Goal: Find specific page/section: Find specific page/section

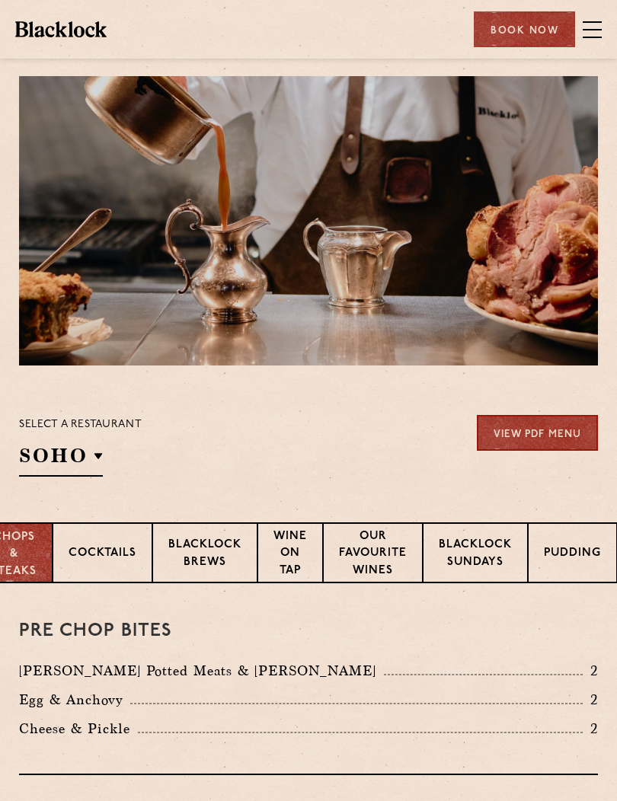
scroll to position [0, 47]
click at [469, 554] on p "Blacklock Sundays" at bounding box center [475, 555] width 73 height 36
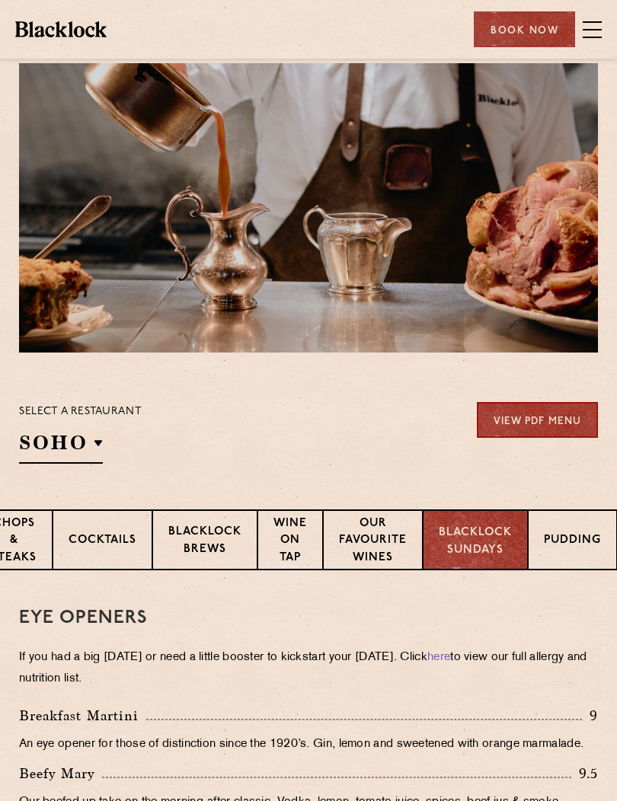
scroll to position [14, 0]
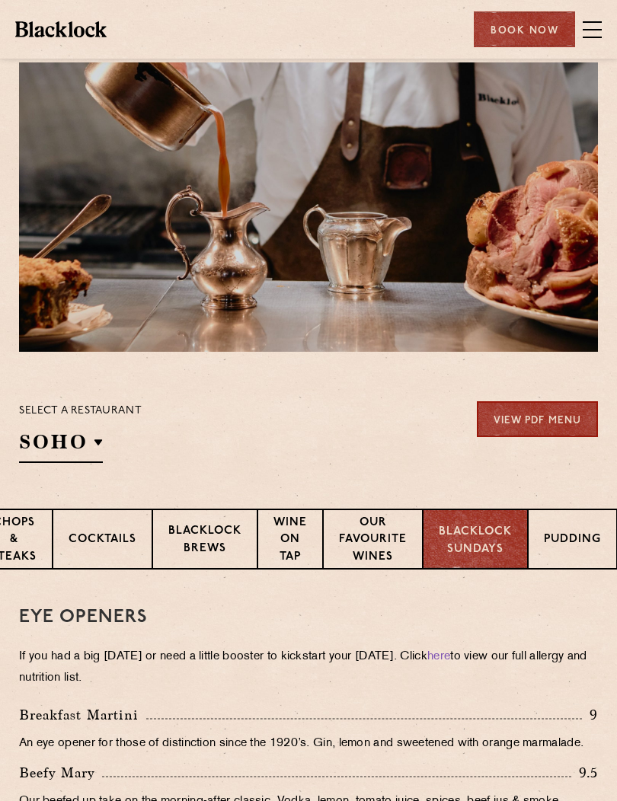
click at [191, 534] on p "Blacklock Brews" at bounding box center [204, 541] width 73 height 36
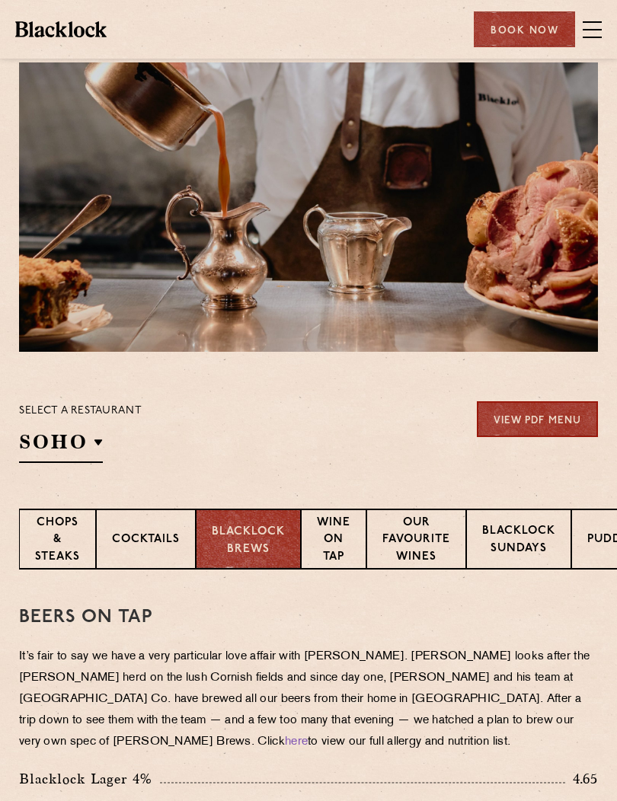
scroll to position [0, 0]
click at [63, 535] on p "Chops & Steaks" at bounding box center [57, 541] width 45 height 53
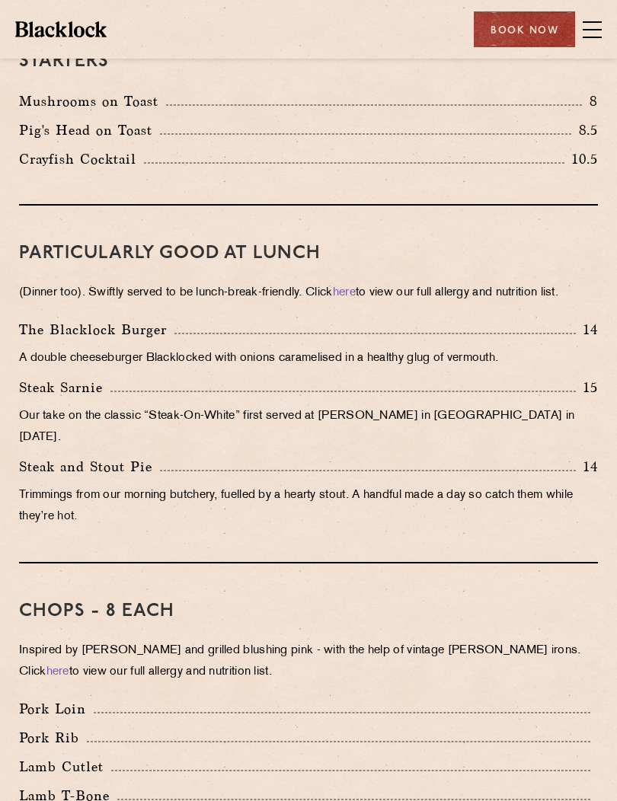
scroll to position [723, 0]
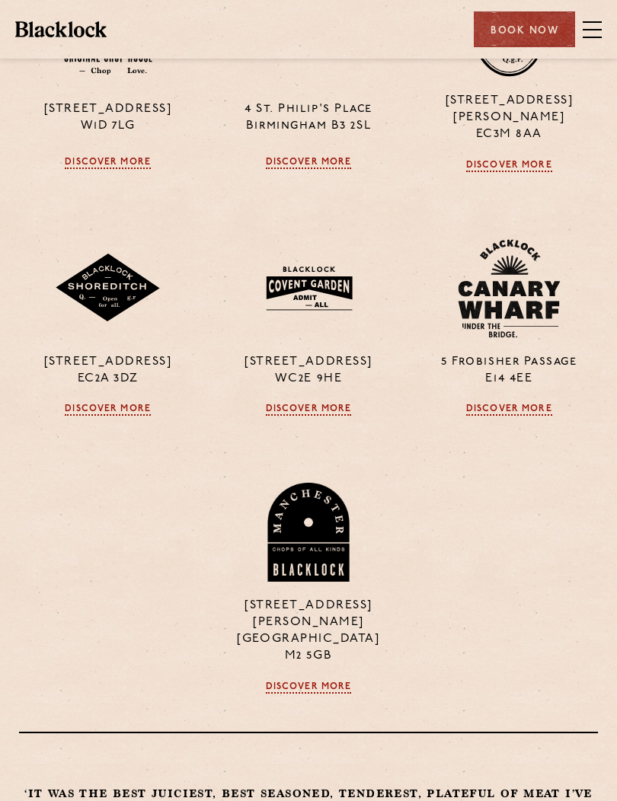
scroll to position [544, 0]
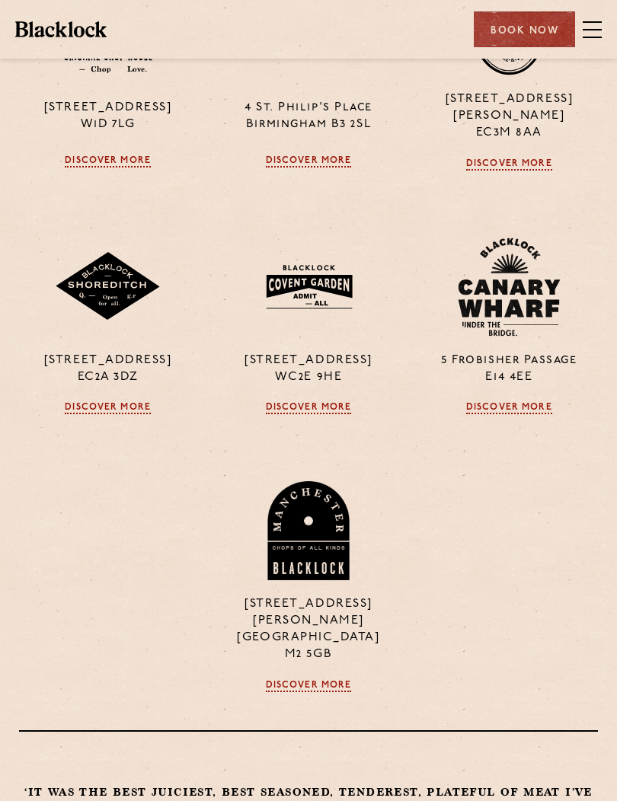
click at [81, 402] on link "Discover More" at bounding box center [108, 408] width 86 height 12
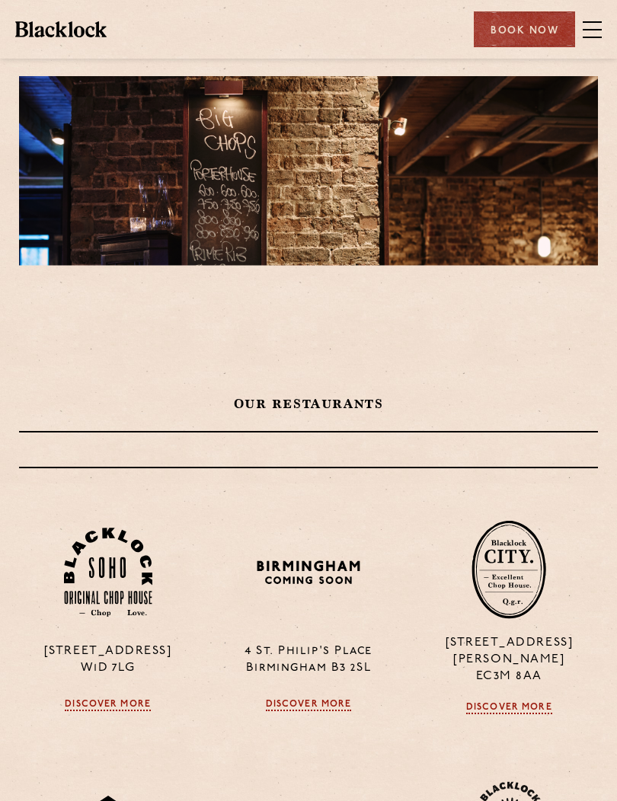
scroll to position [598, 0]
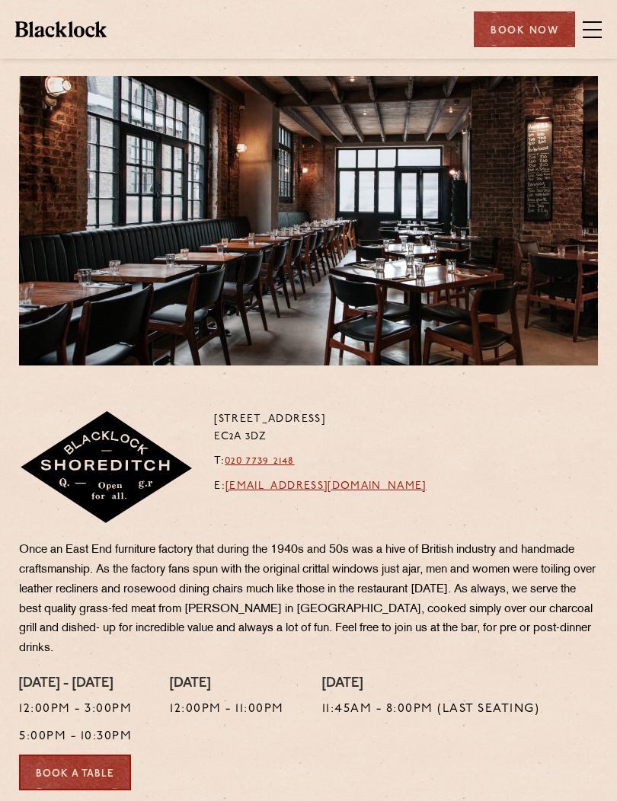
click at [595, 34] on span at bounding box center [591, 29] width 19 height 23
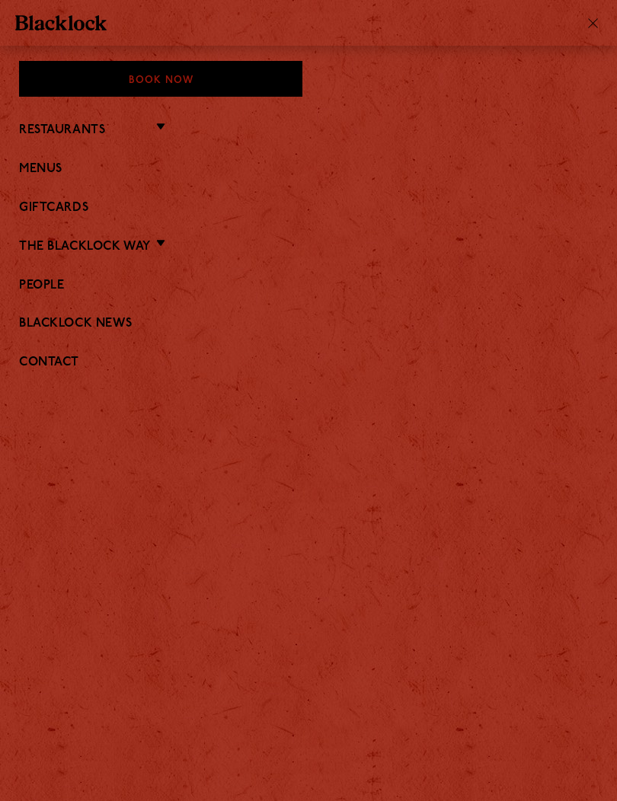
click at [40, 169] on link "Menus" at bounding box center [308, 169] width 579 height 14
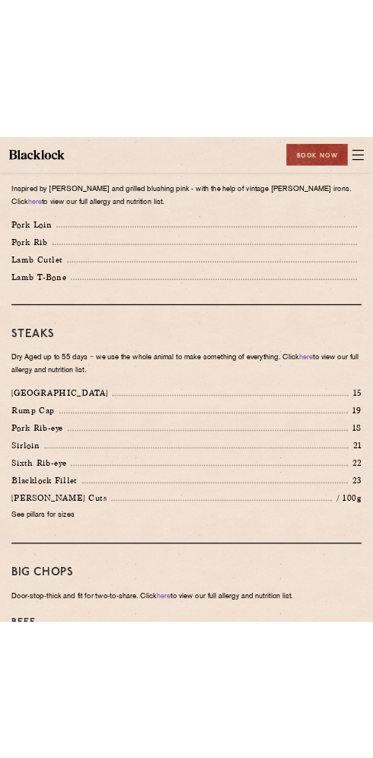
scroll to position [1319, 0]
